Goal: Task Accomplishment & Management: Manage account settings

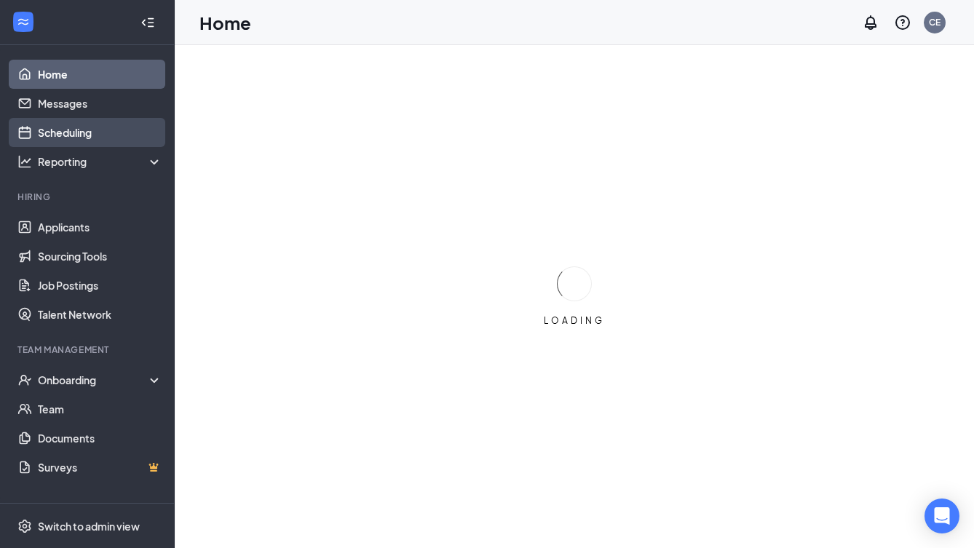
click at [97, 133] on link "Scheduling" at bounding box center [100, 132] width 124 height 29
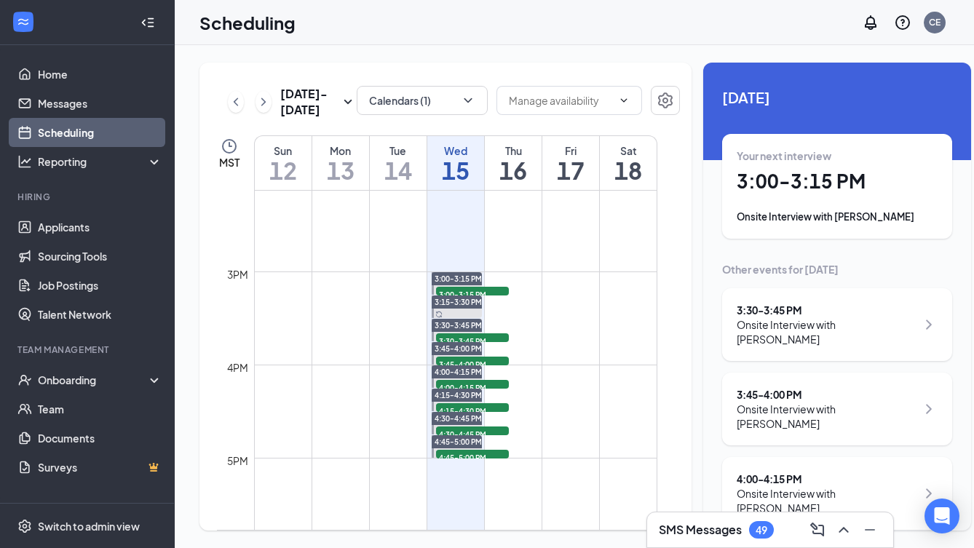
scroll to position [1324, 0]
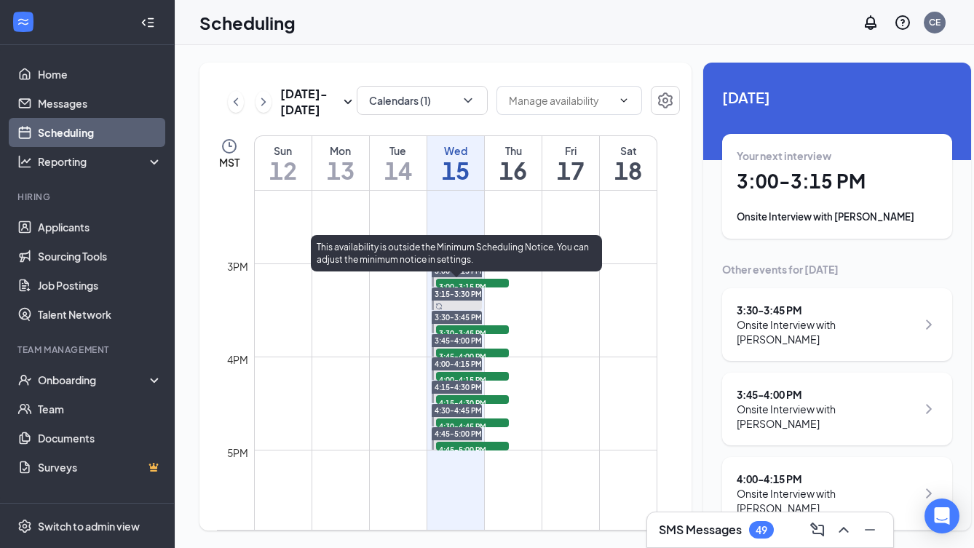
click at [503, 293] on span "3:00-3:15 PM" at bounding box center [472, 286] width 73 height 15
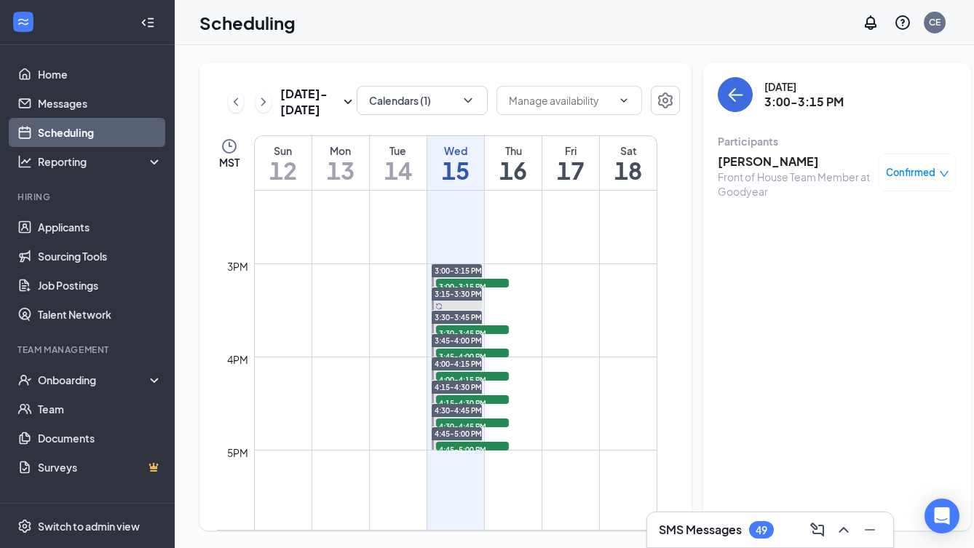
click at [768, 163] on h3 "Valerie Rascon" at bounding box center [793, 162] width 153 height 16
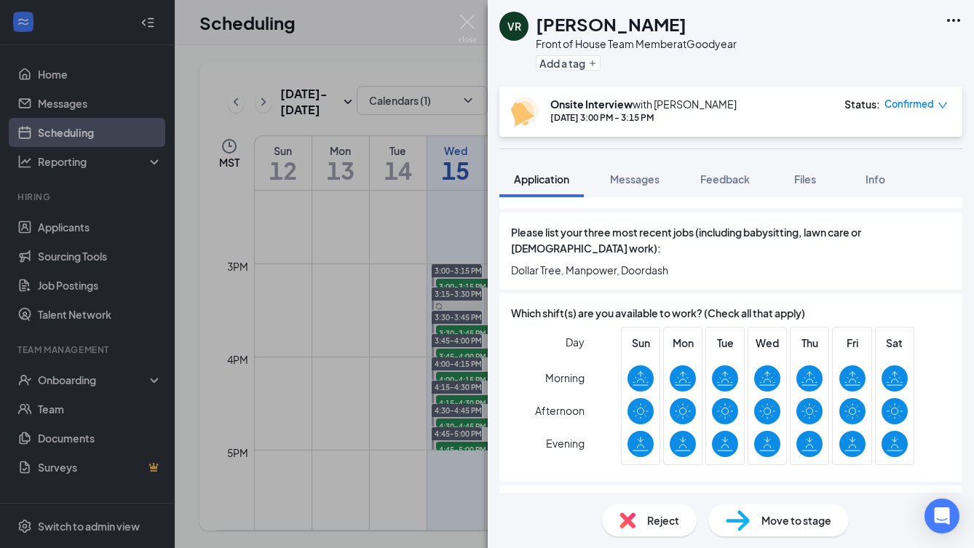
scroll to position [685, 0]
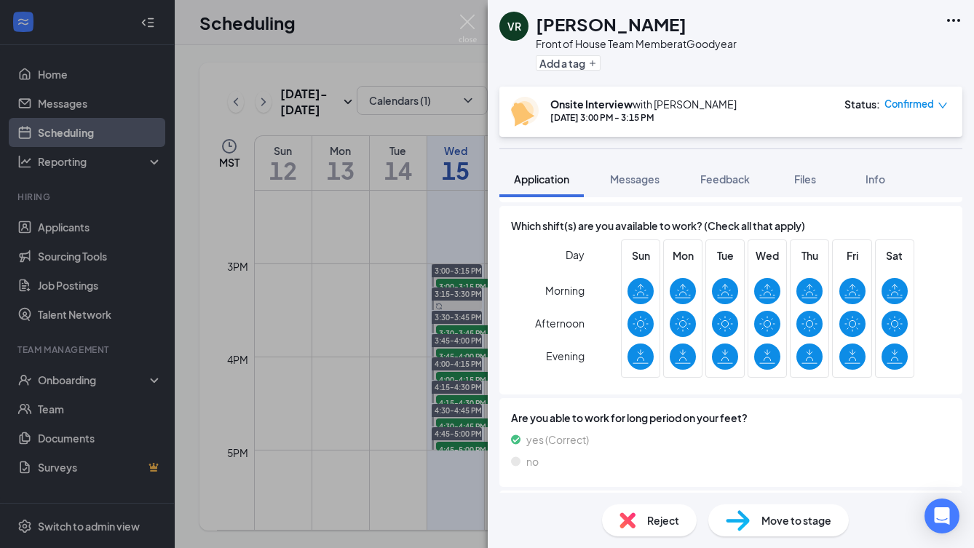
click at [357, 319] on div "VR Valerie Rascon Front of House Team Member at Goodyear Add a tag Onsite Inter…" at bounding box center [487, 274] width 974 height 548
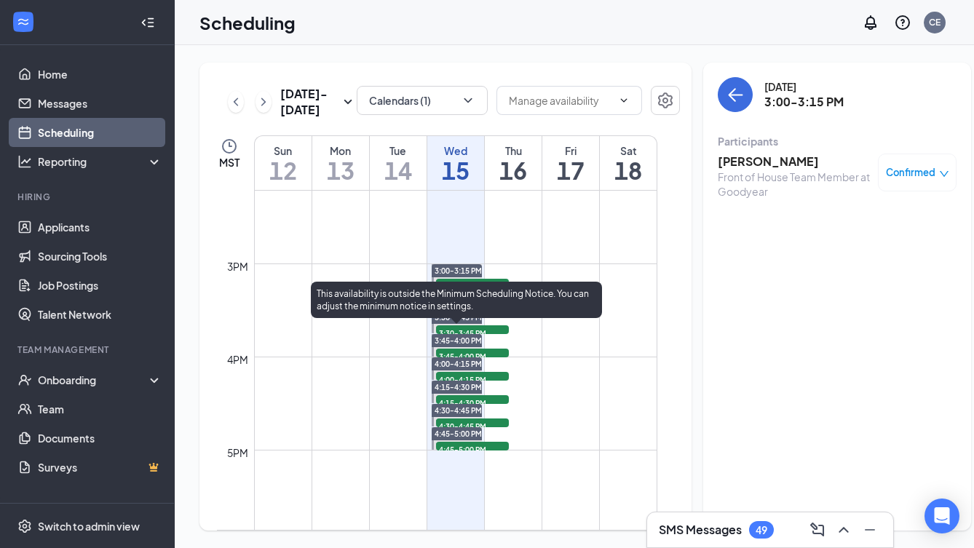
click at [495, 340] on span "3:30-3:45 PM" at bounding box center [472, 332] width 73 height 15
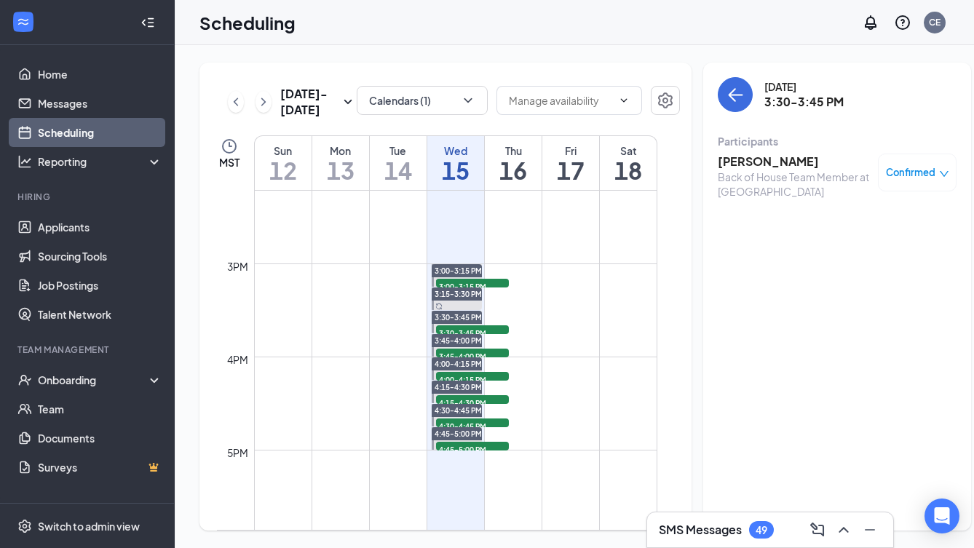
click at [732, 156] on h3 "Justin Walker-Hampton" at bounding box center [793, 162] width 153 height 16
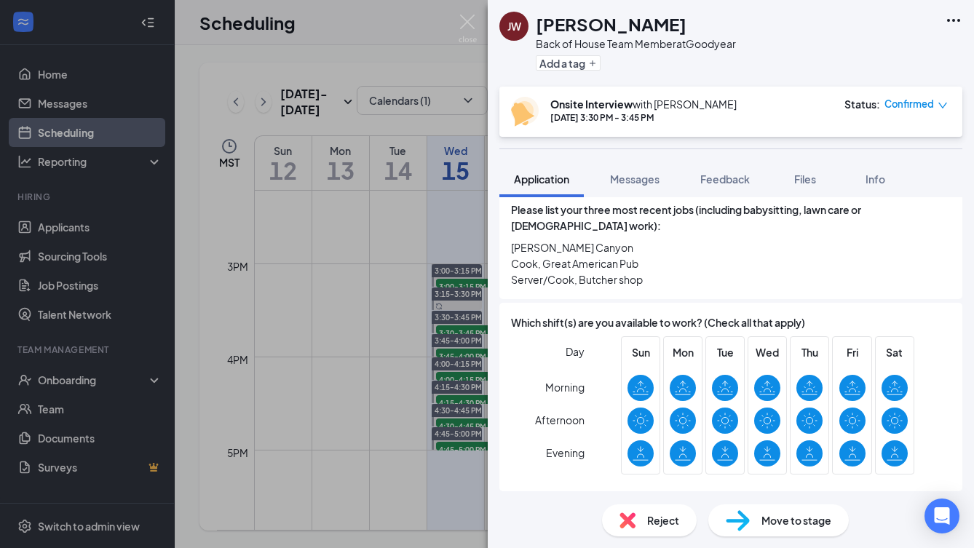
scroll to position [632, 0]
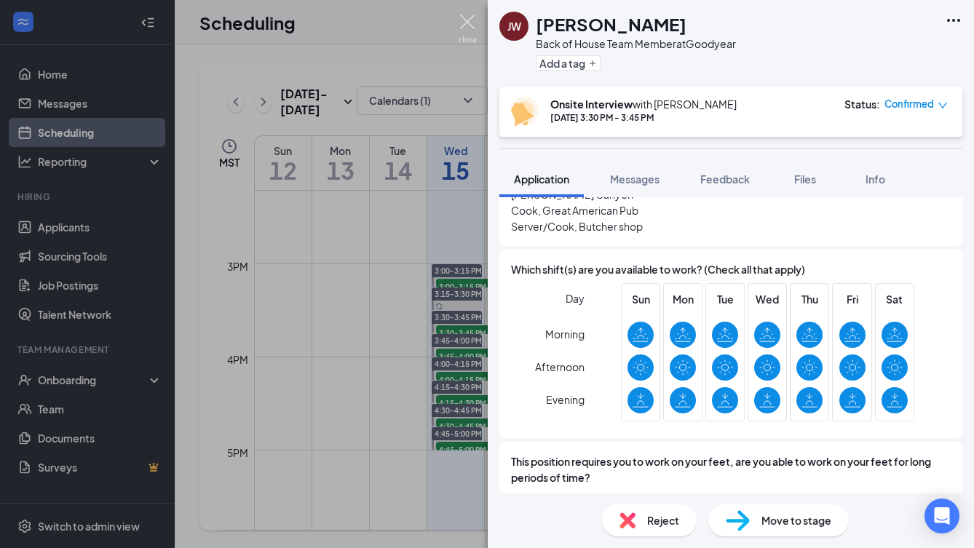
click at [465, 25] on img at bounding box center [467, 29] width 18 height 28
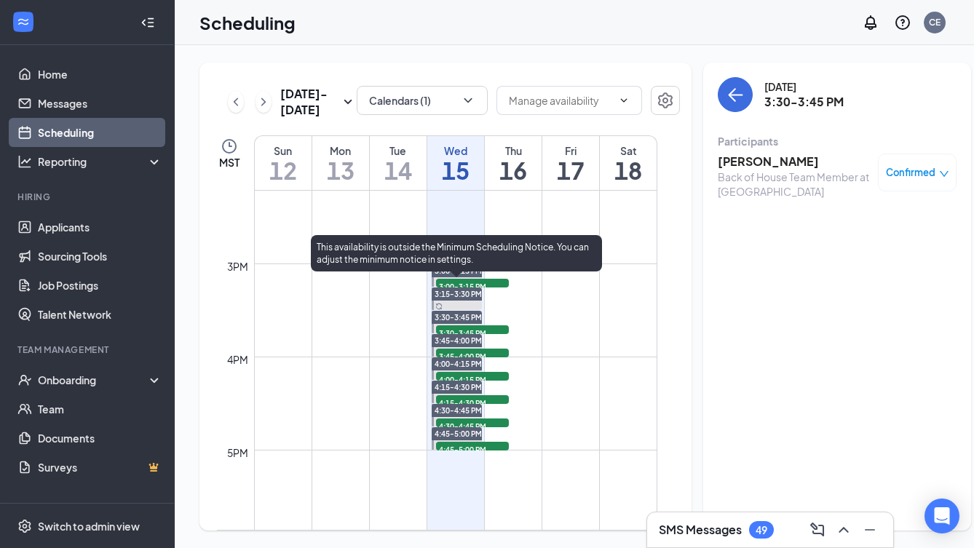
click at [498, 293] on span "3:00-3:15 PM" at bounding box center [472, 286] width 73 height 15
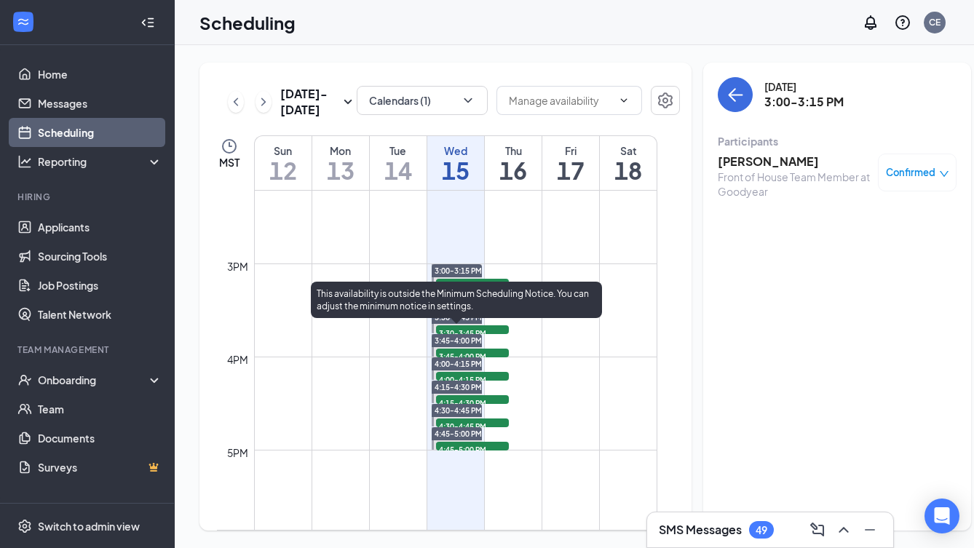
click at [490, 340] on span "3:30-3:45 PM" at bounding box center [472, 332] width 73 height 15
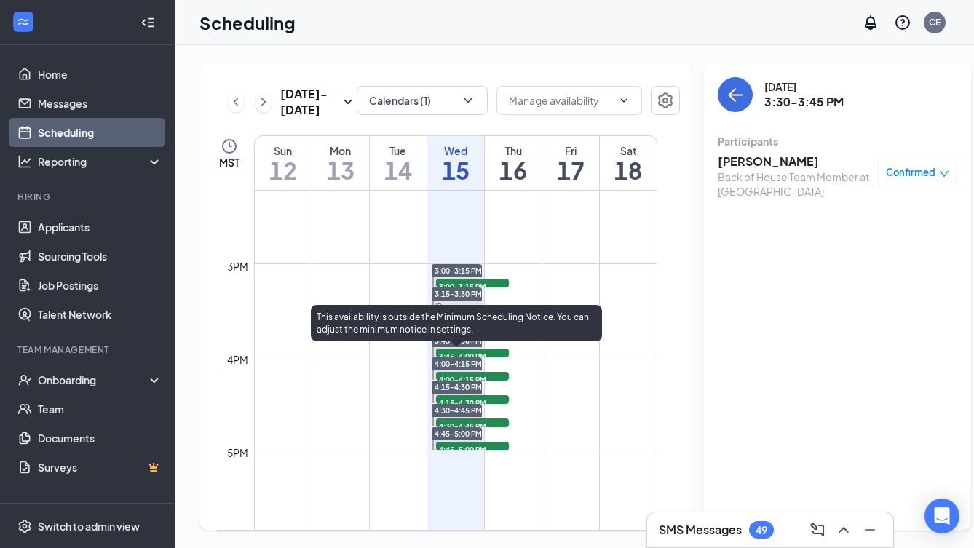
click at [502, 363] on span "3:45-4:00 PM" at bounding box center [472, 356] width 73 height 15
click at [493, 363] on span "3:45-4:00 PM" at bounding box center [472, 356] width 73 height 15
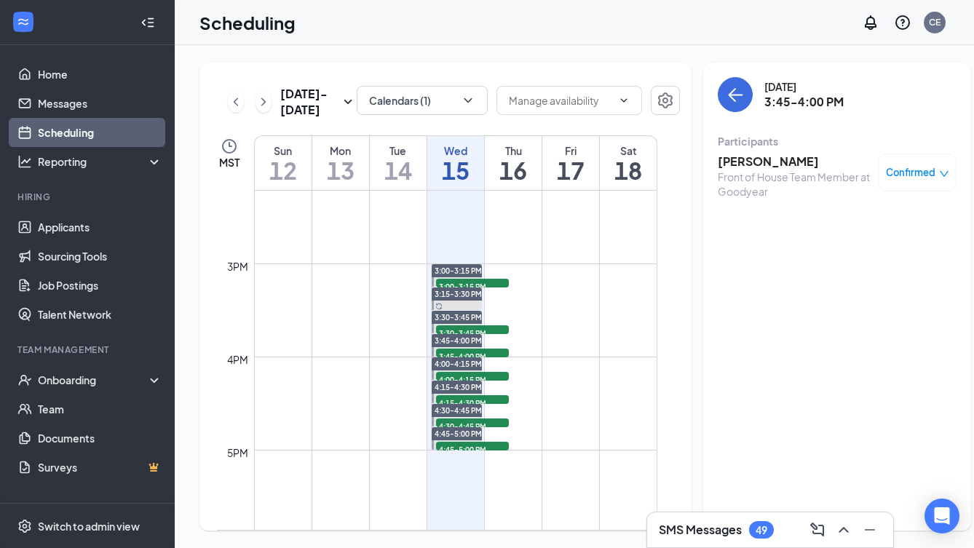
click at [728, 162] on h3 "Eliana Enriquez" at bounding box center [793, 162] width 153 height 16
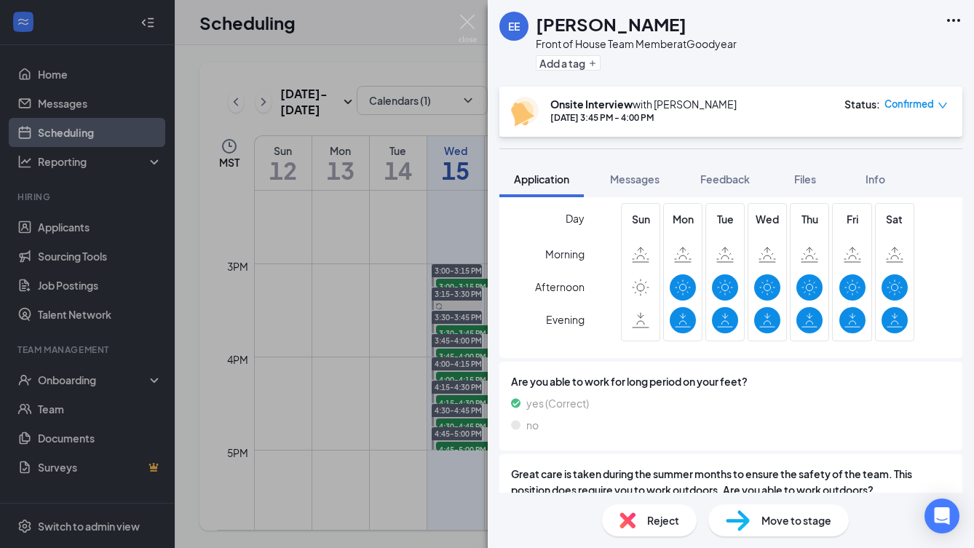
scroll to position [682, 0]
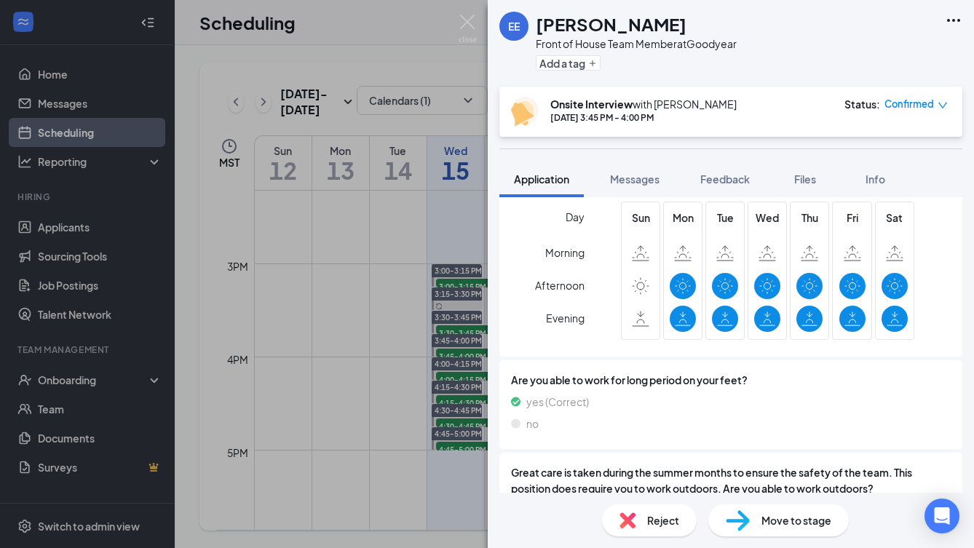
click at [391, 349] on div "EE Eliana Enriquez Front of House Team Member at Goodyear Add a tag Onsite Inte…" at bounding box center [487, 274] width 974 height 548
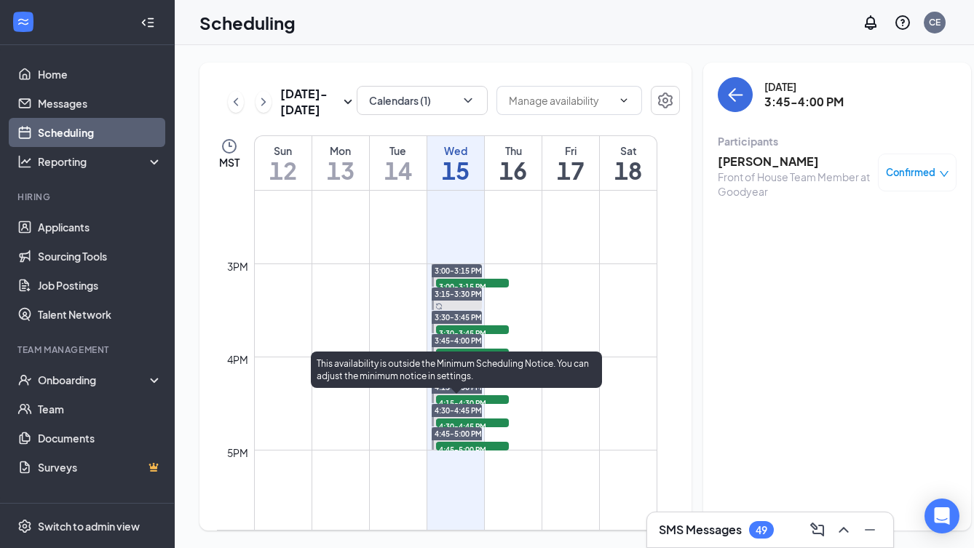
click at [497, 410] on span "4:15-4:30 PM" at bounding box center [472, 402] width 73 height 15
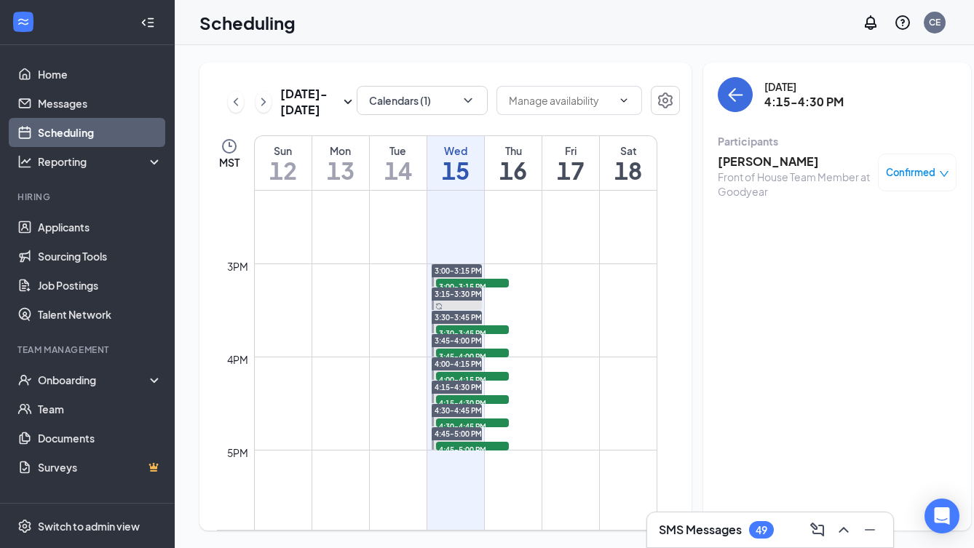
click at [747, 159] on h3 "Brikayla Willock" at bounding box center [793, 162] width 153 height 16
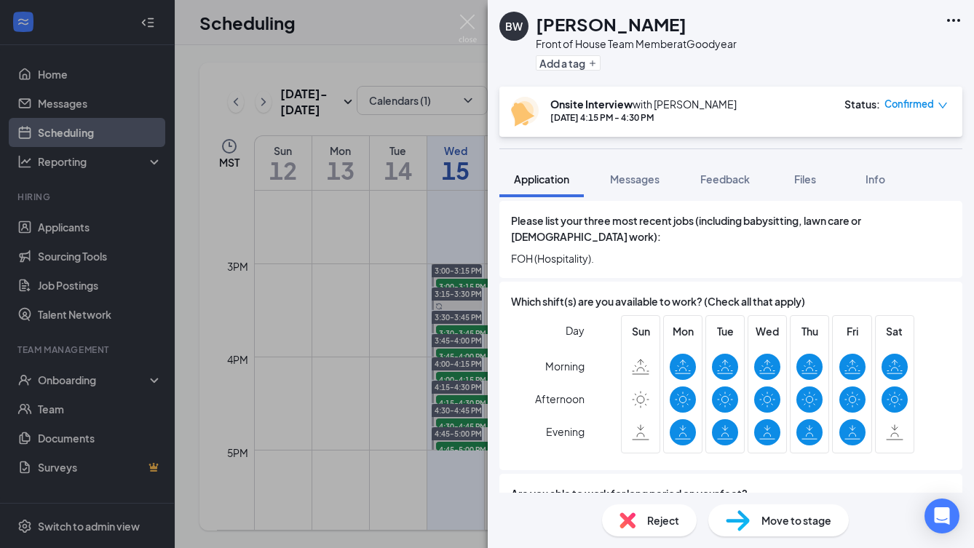
scroll to position [645, 0]
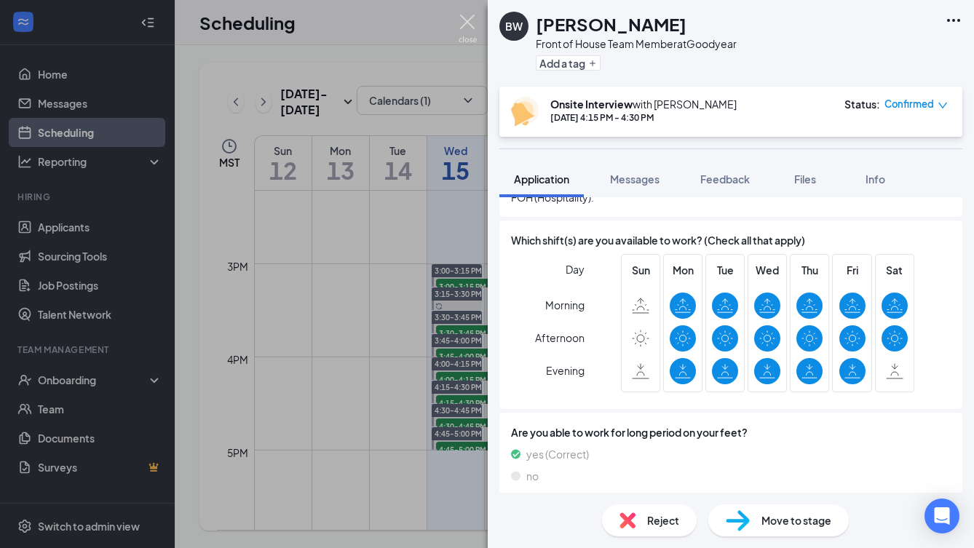
click at [471, 25] on img at bounding box center [467, 29] width 18 height 28
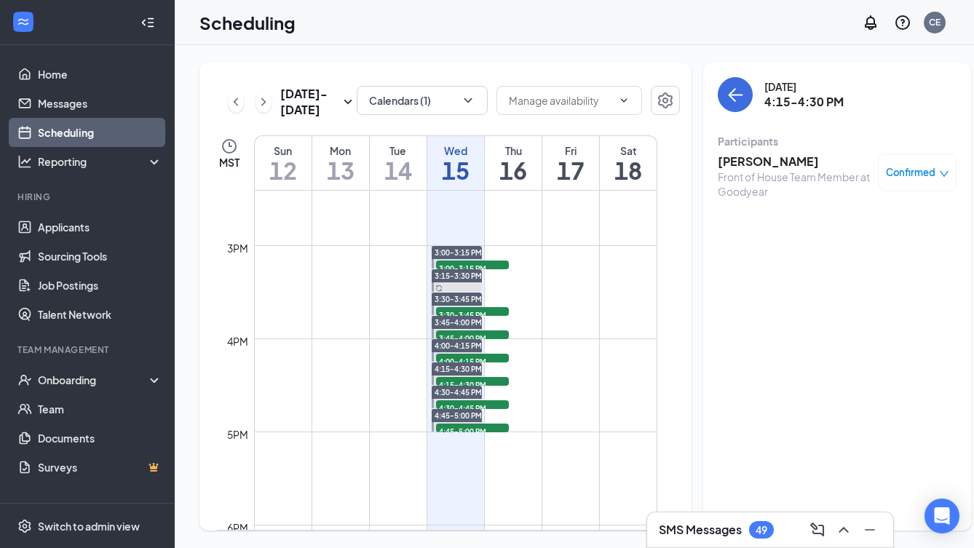
scroll to position [1344, 0]
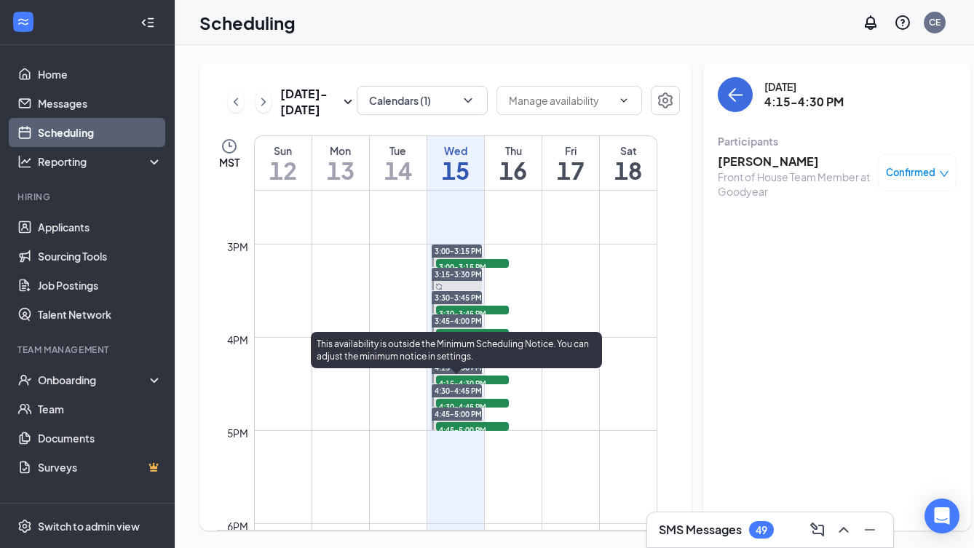
click at [498, 372] on div "This availability is outside the Minimum Scheduling Notice. You can adjust the …" at bounding box center [456, 353] width 291 height 42
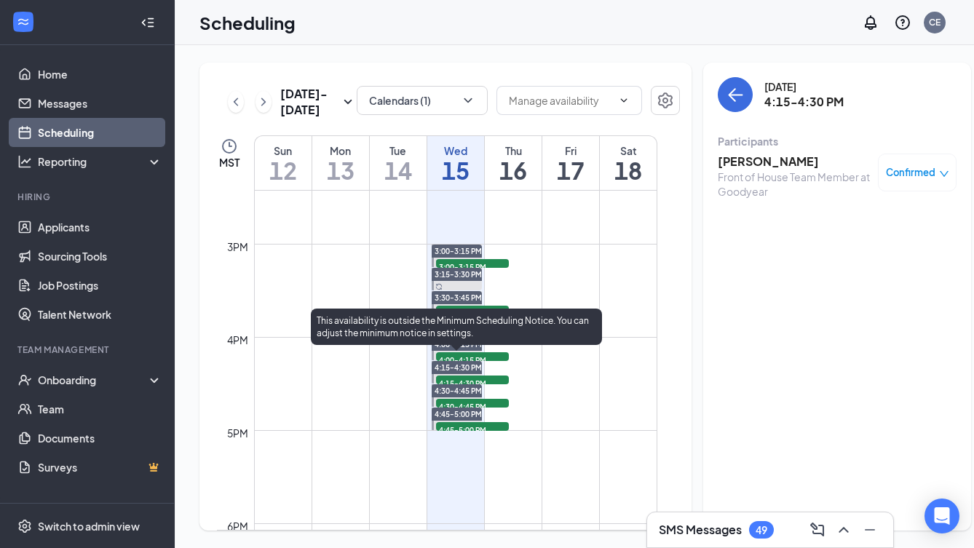
click at [490, 367] on span "4:00-4:15 PM" at bounding box center [472, 359] width 73 height 15
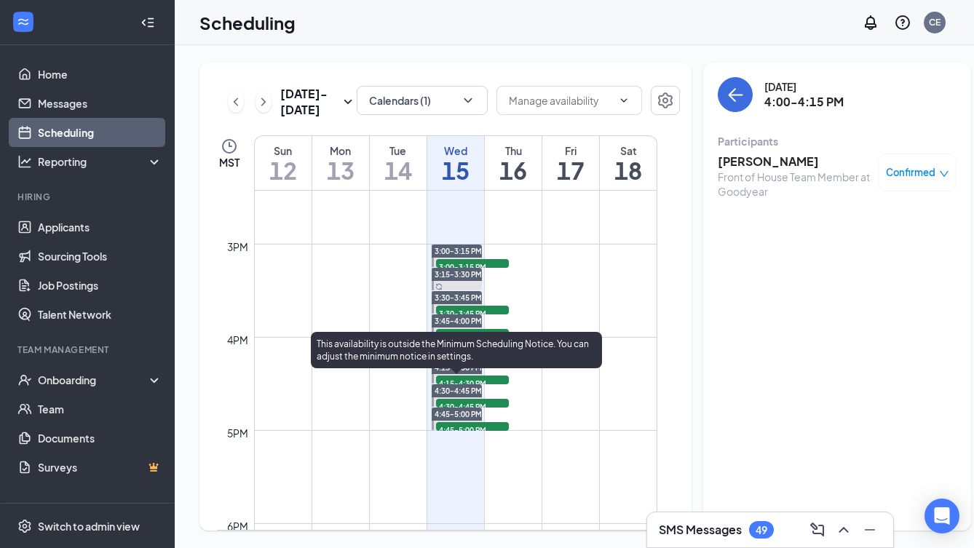
click at [499, 390] on span "4:15-4:30 PM" at bounding box center [472, 382] width 73 height 15
click at [502, 373] on div "This availability is outside the Minimum Scheduling Notice. You can adjust the …" at bounding box center [456, 353] width 291 height 42
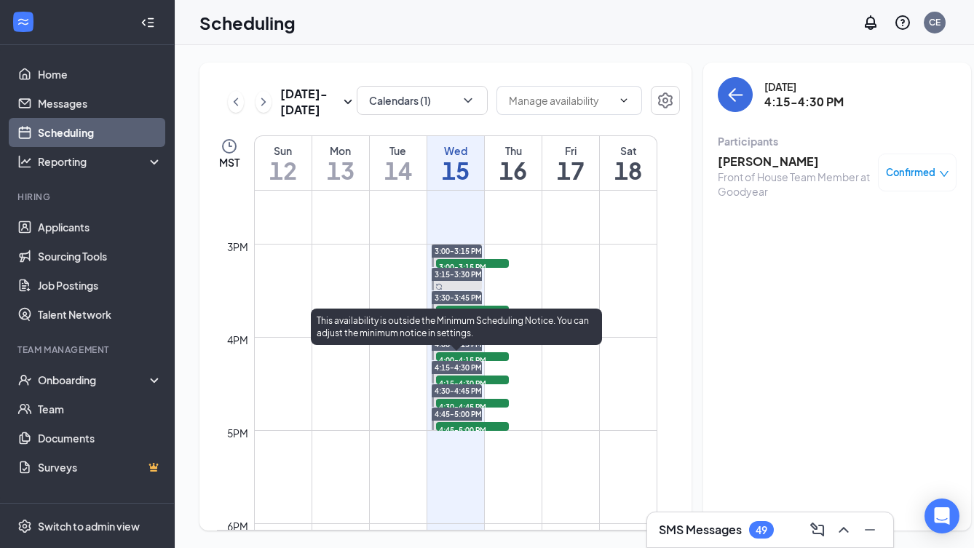
click at [500, 367] on span "4:00-4:15 PM" at bounding box center [472, 359] width 73 height 15
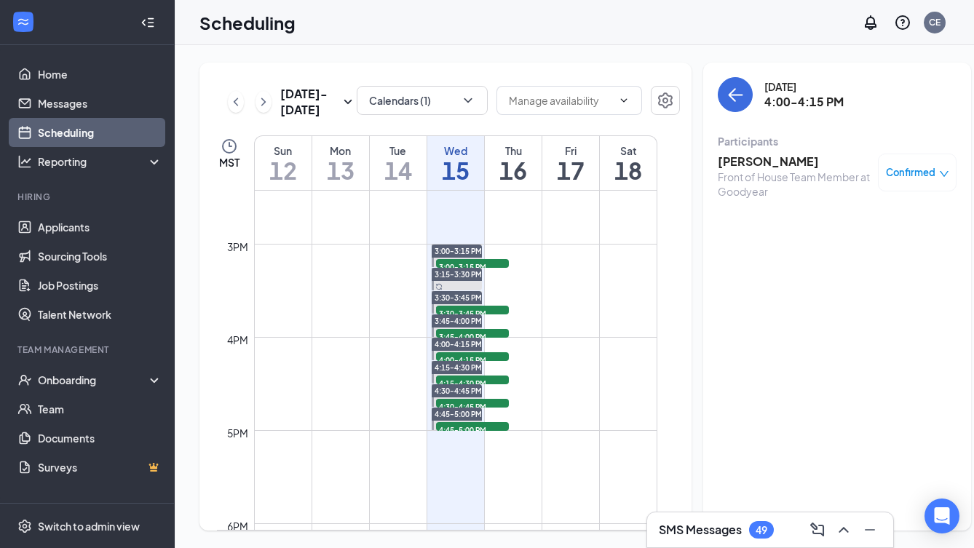
click at [736, 162] on h3 "Katelynn Morales" at bounding box center [793, 162] width 153 height 16
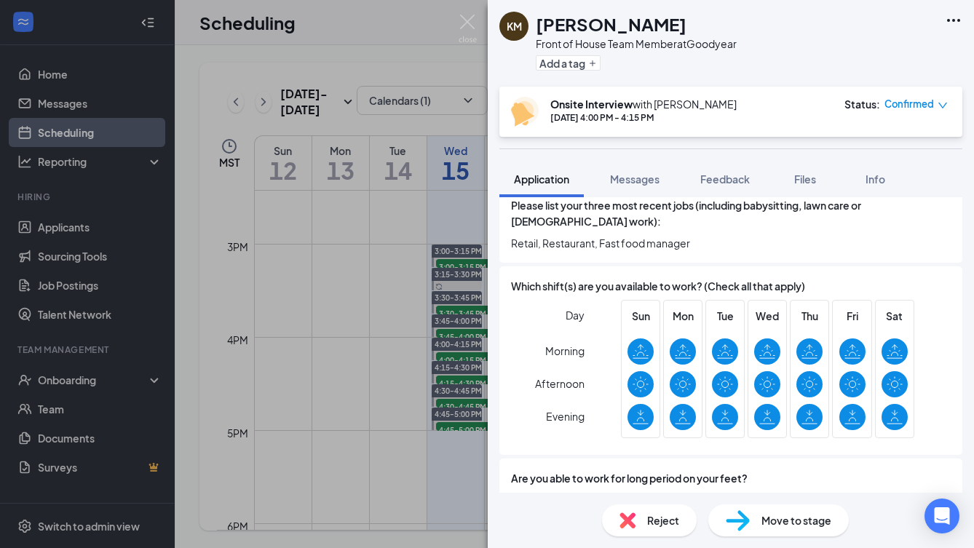
scroll to position [589, 0]
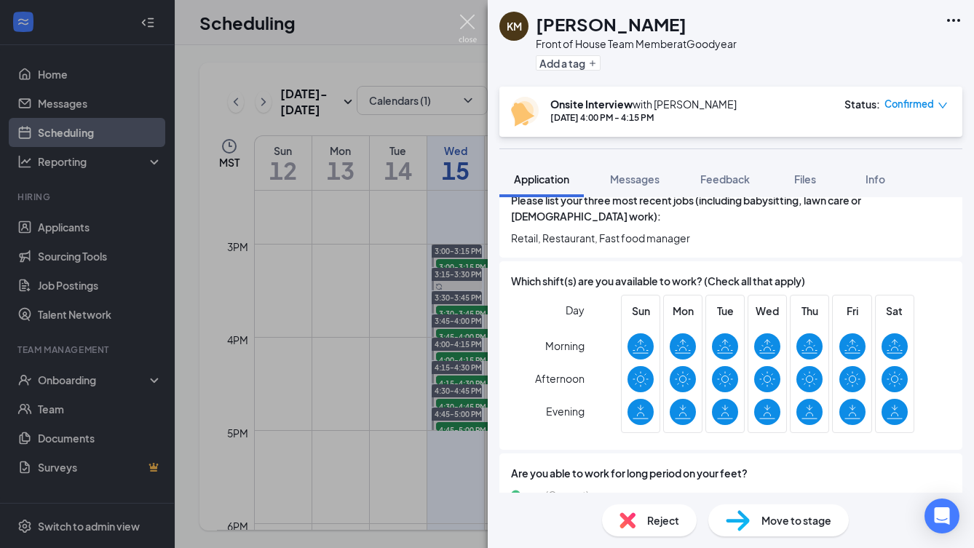
click at [470, 25] on img at bounding box center [467, 29] width 18 height 28
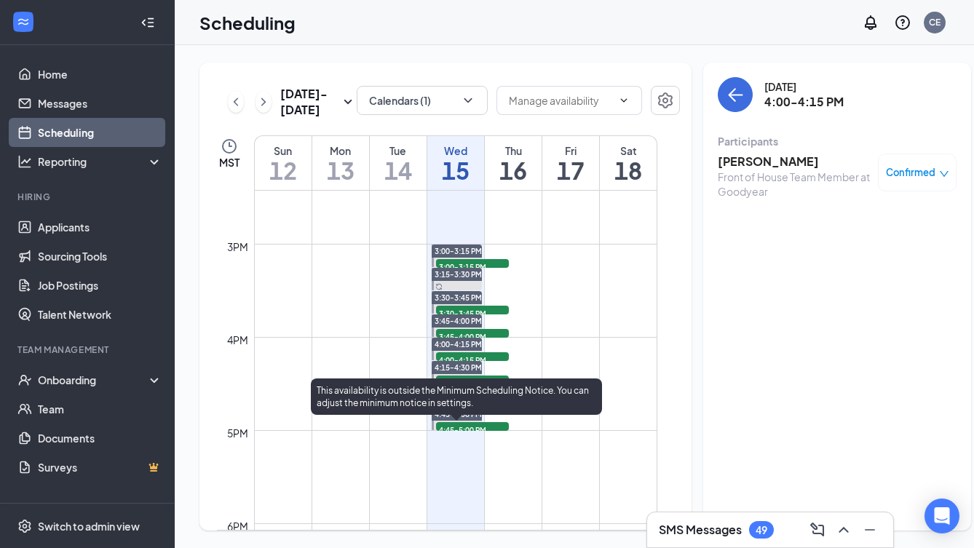
click at [498, 416] on div "This availability is outside the Minimum Scheduling Notice. You can adjust the …" at bounding box center [456, 399] width 291 height 42
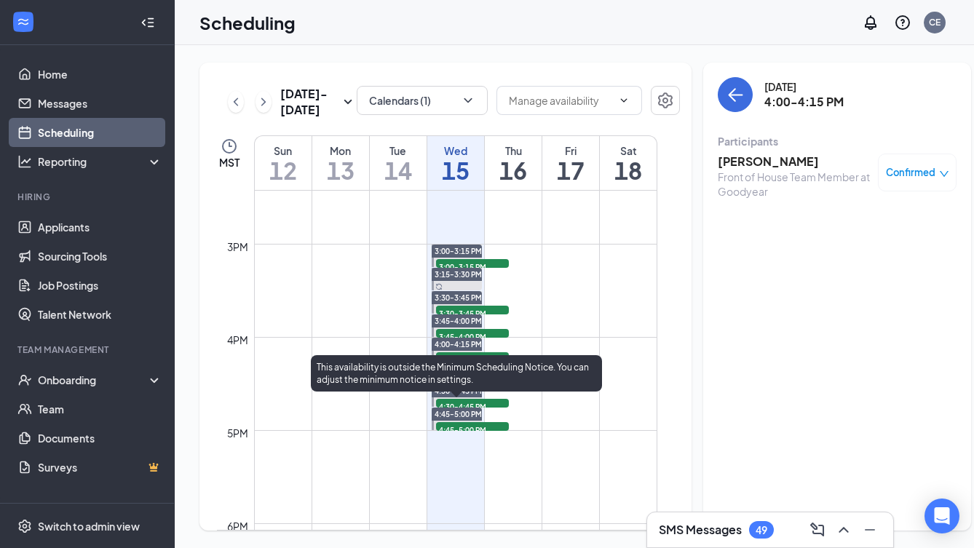
click at [501, 413] on span "4:30-4:45 PM" at bounding box center [472, 406] width 73 height 15
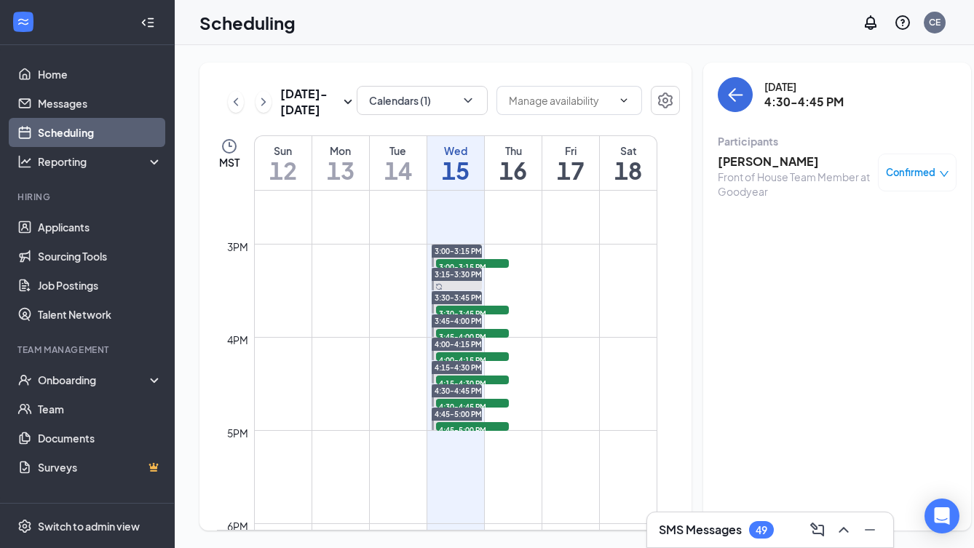
click at [747, 162] on h3 "Paul Onofrey" at bounding box center [793, 162] width 153 height 16
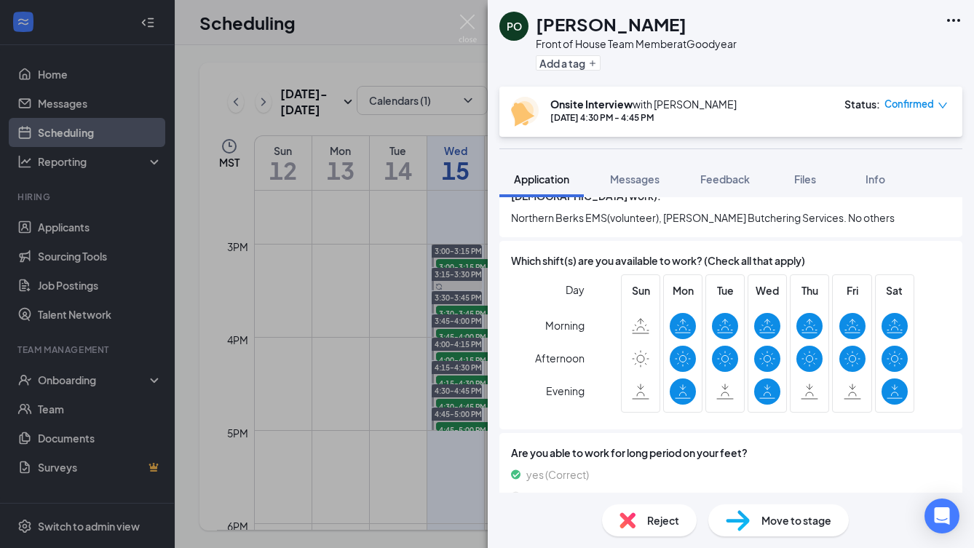
scroll to position [668, 0]
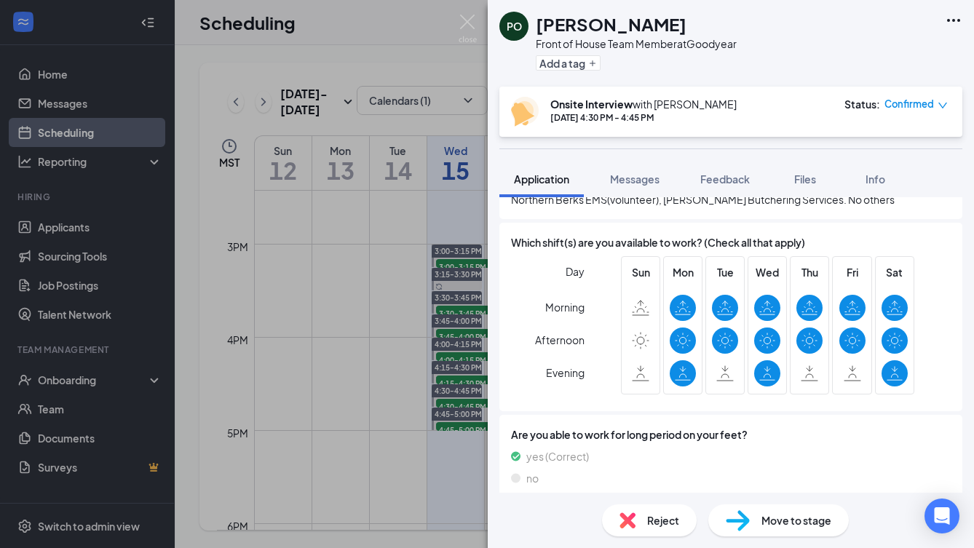
click at [467, 19] on img at bounding box center [467, 29] width 18 height 28
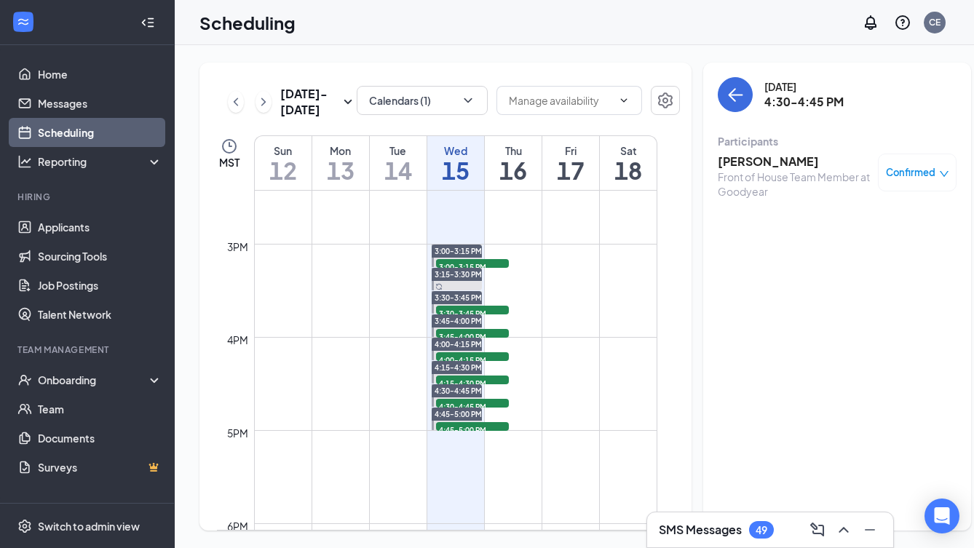
click at [471, 437] on span "4:45-5:00 PM" at bounding box center [472, 429] width 73 height 15
click at [770, 166] on h3 "Rebecca Bermudez" at bounding box center [793, 162] width 153 height 16
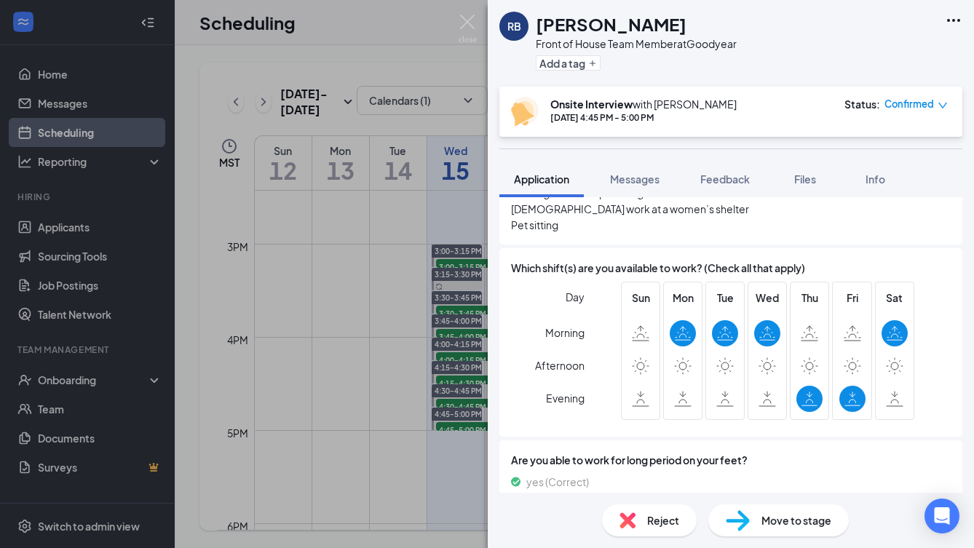
scroll to position [632, 0]
